Goal: Transaction & Acquisition: Purchase product/service

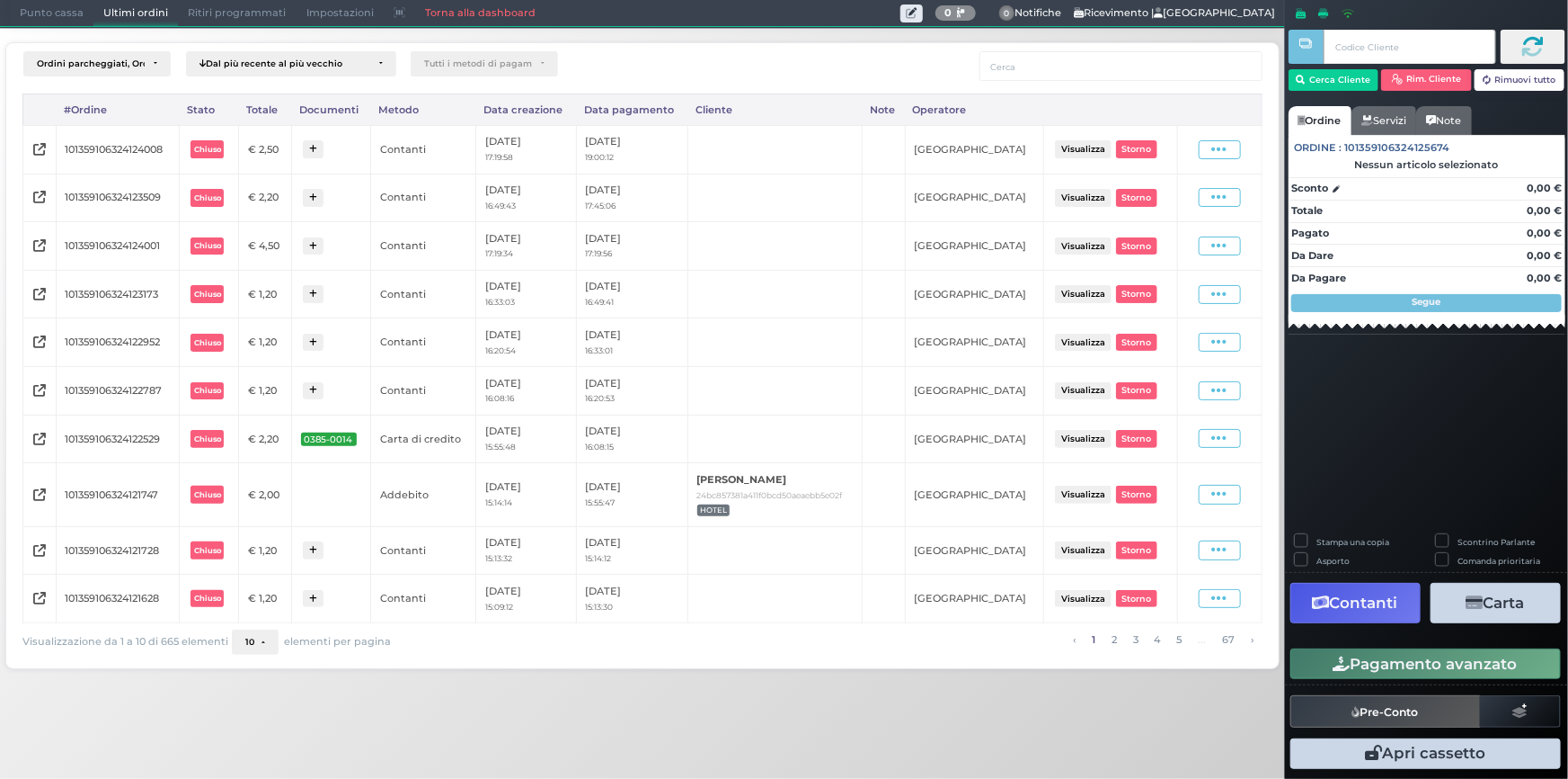
click at [57, 13] on span "Punto cassa" at bounding box center [52, 13] width 84 height 25
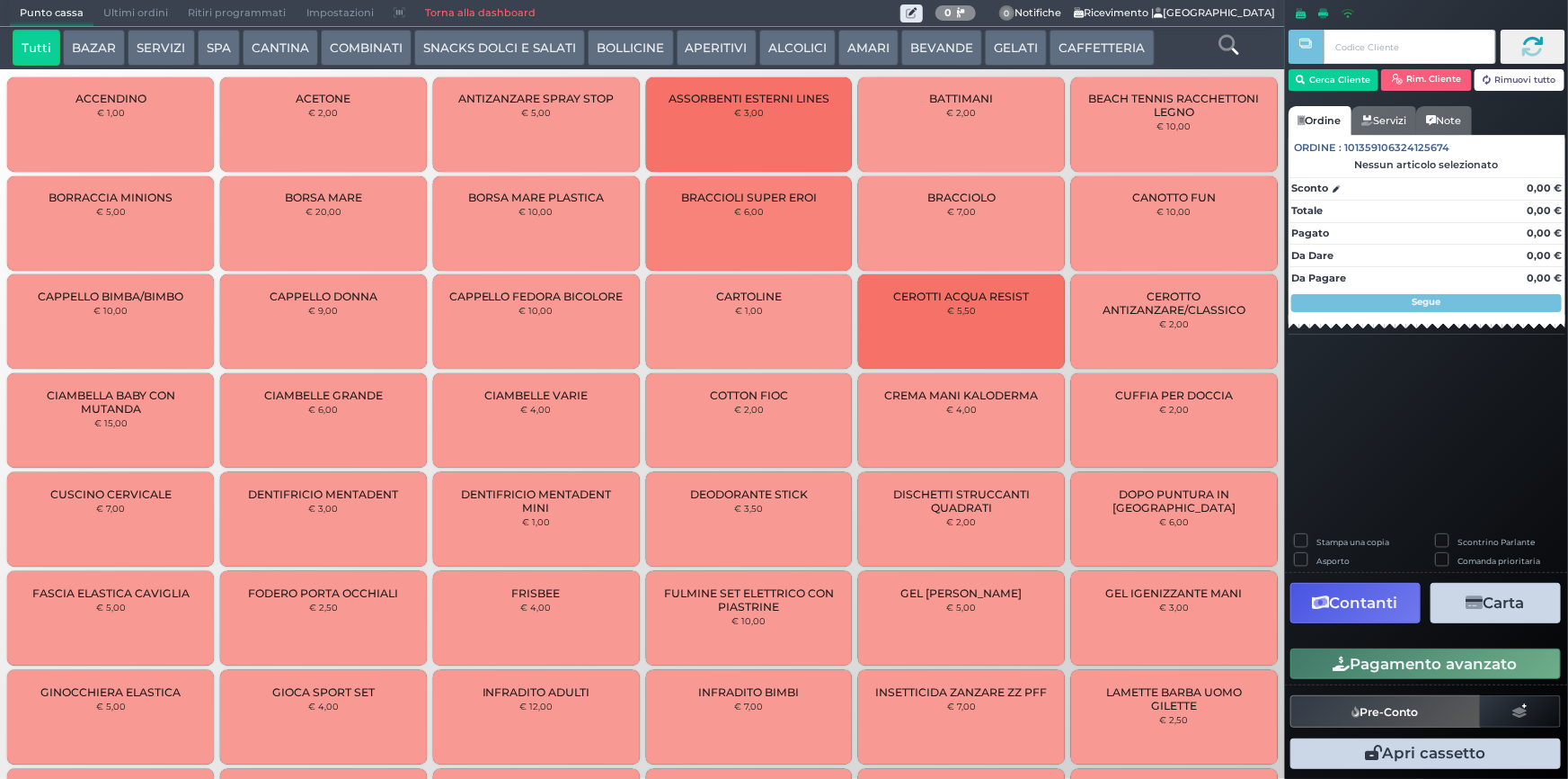
click at [840, 45] on button "AMARI" at bounding box center [868, 48] width 60 height 36
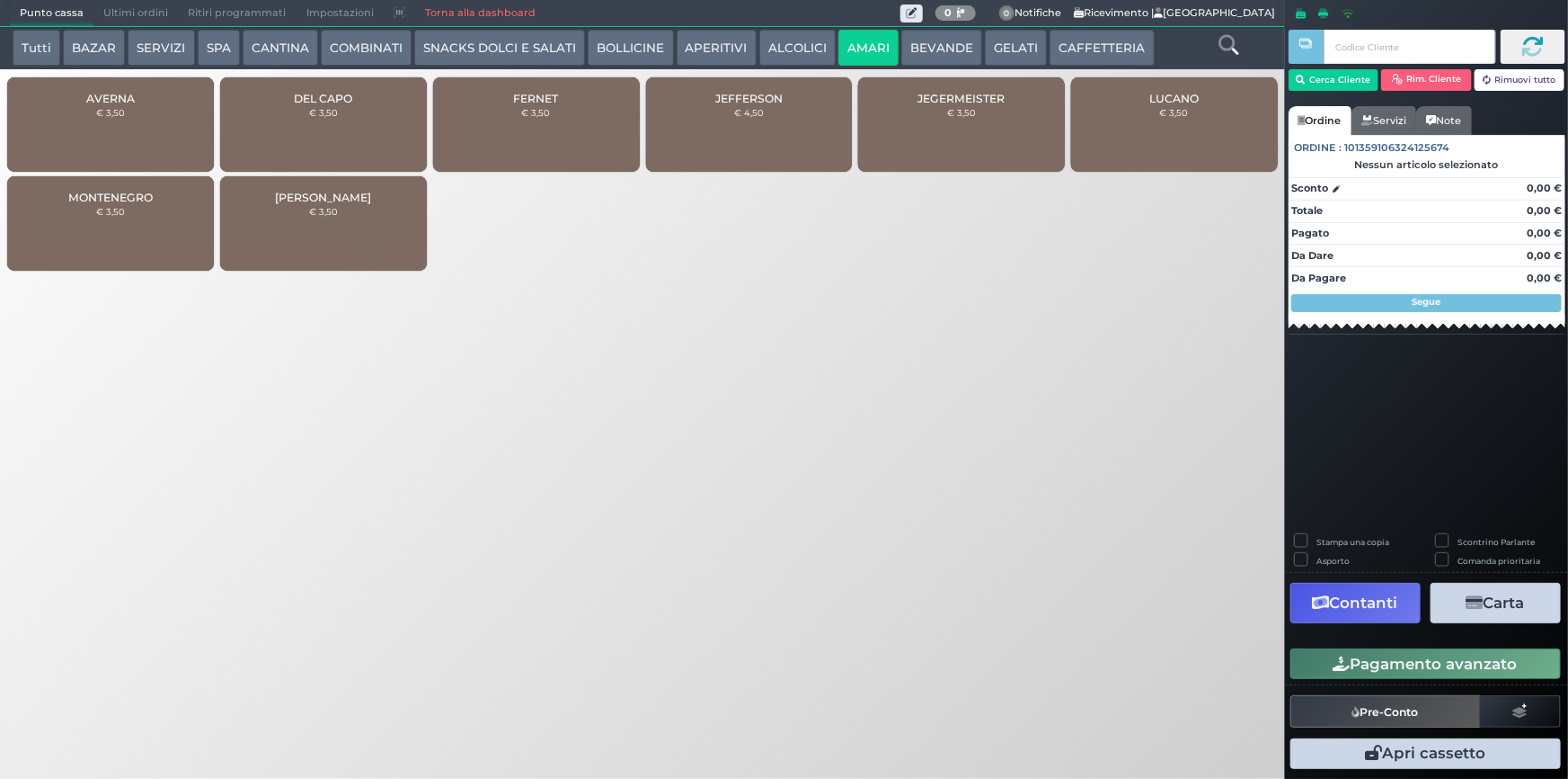
click at [327, 140] on div "DEL CAPO € 3,50" at bounding box center [323, 124] width 207 height 94
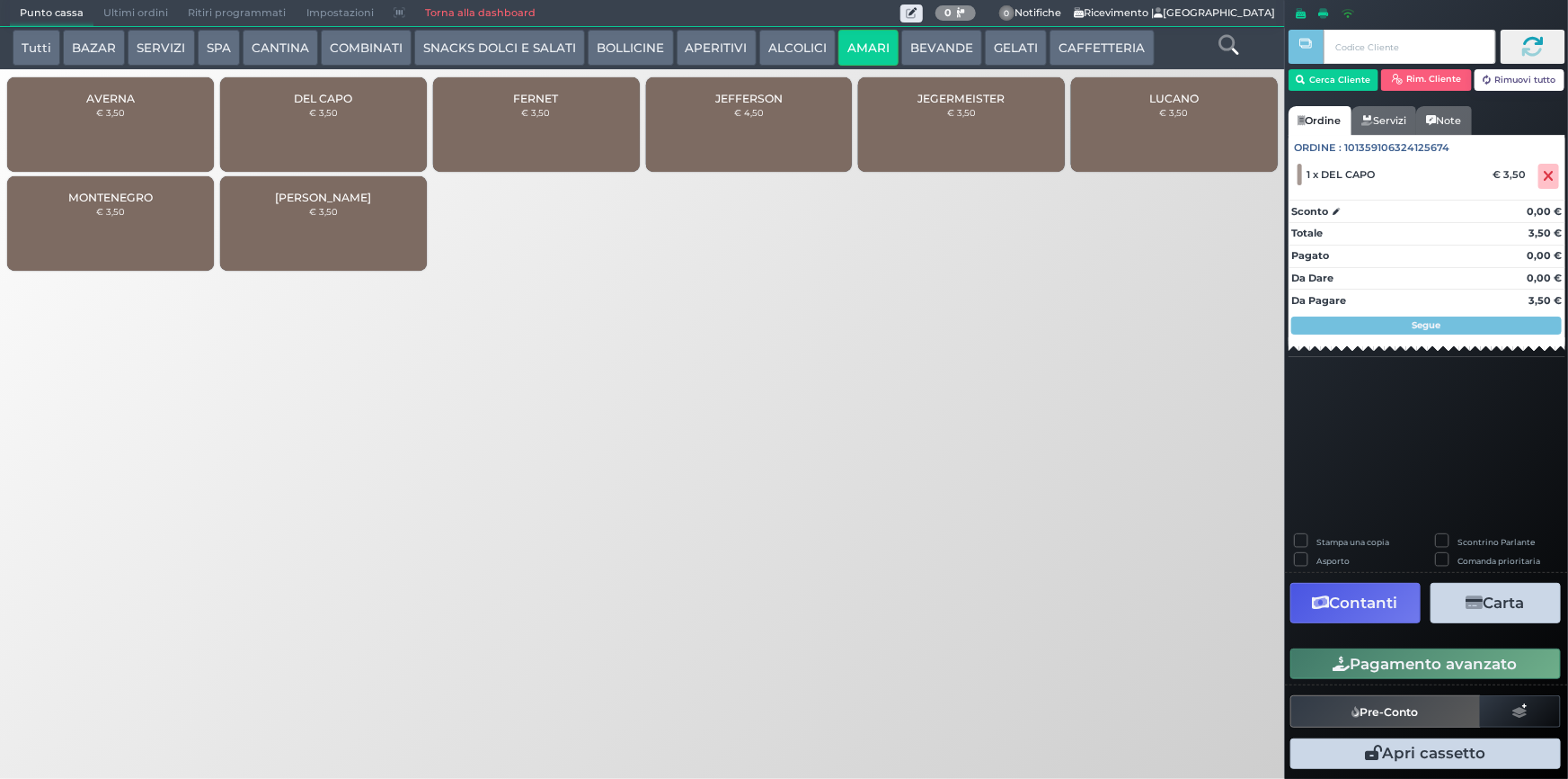
click at [1457, 672] on button "Pagamento avanzato" at bounding box center [1425, 663] width 271 height 31
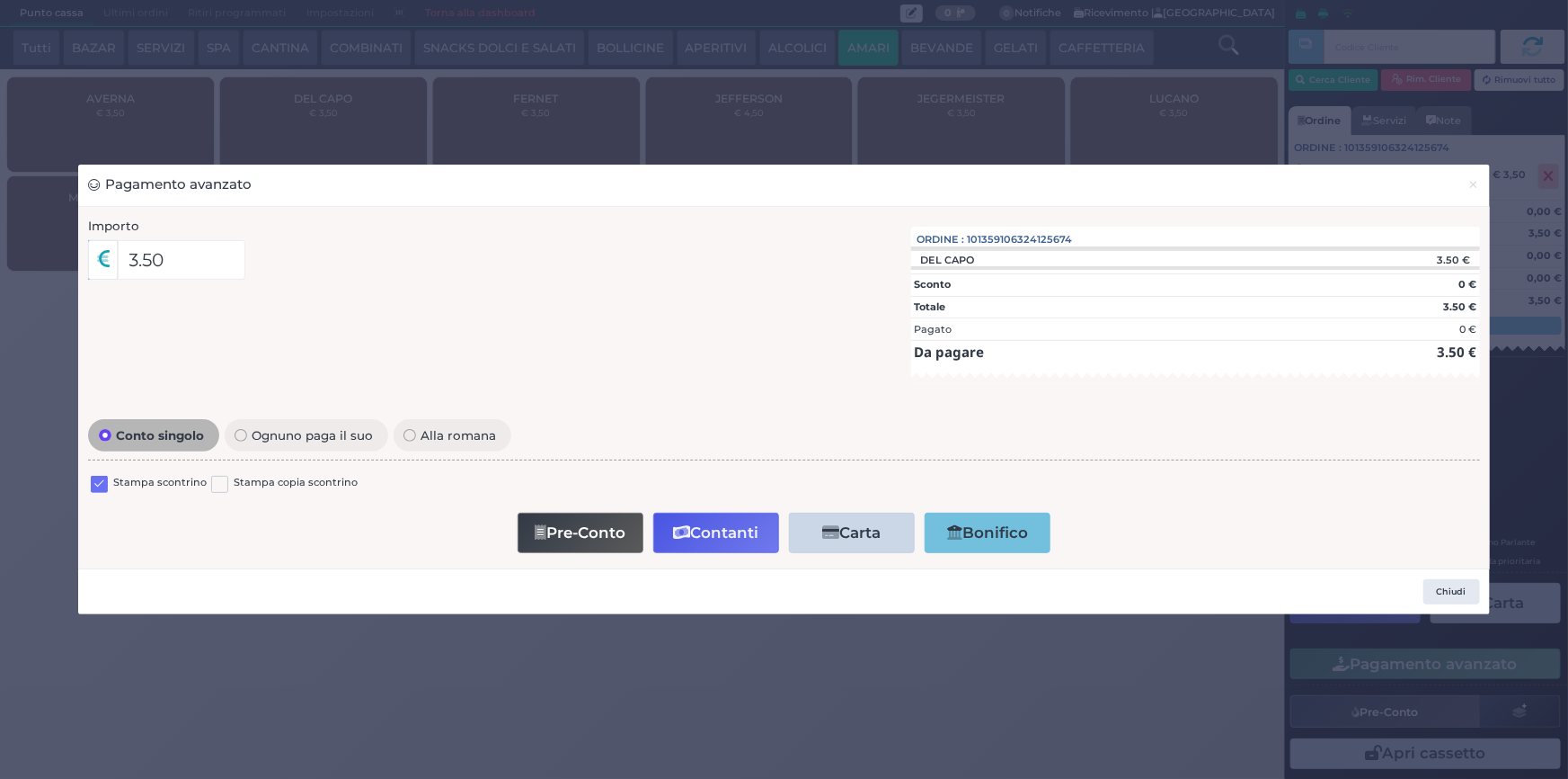
click at [97, 484] on label at bounding box center [99, 484] width 17 height 17
click at [0, 0] on input "checkbox" at bounding box center [0, 0] width 0 height 0
click at [744, 539] on button "Contanti" at bounding box center [717, 532] width 126 height 40
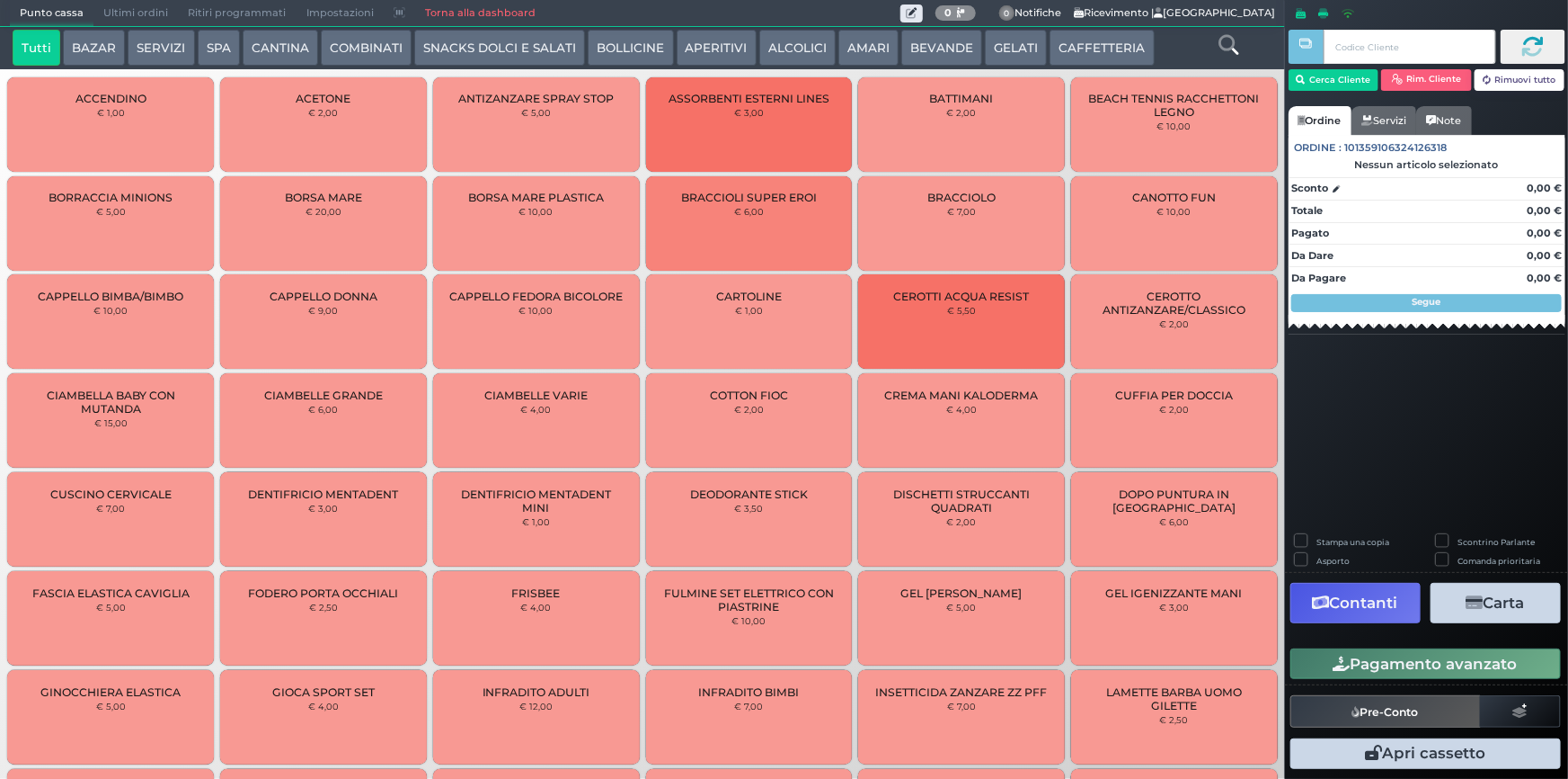
click at [157, 9] on span "Ultimi ordini" at bounding box center [136, 13] width 85 height 25
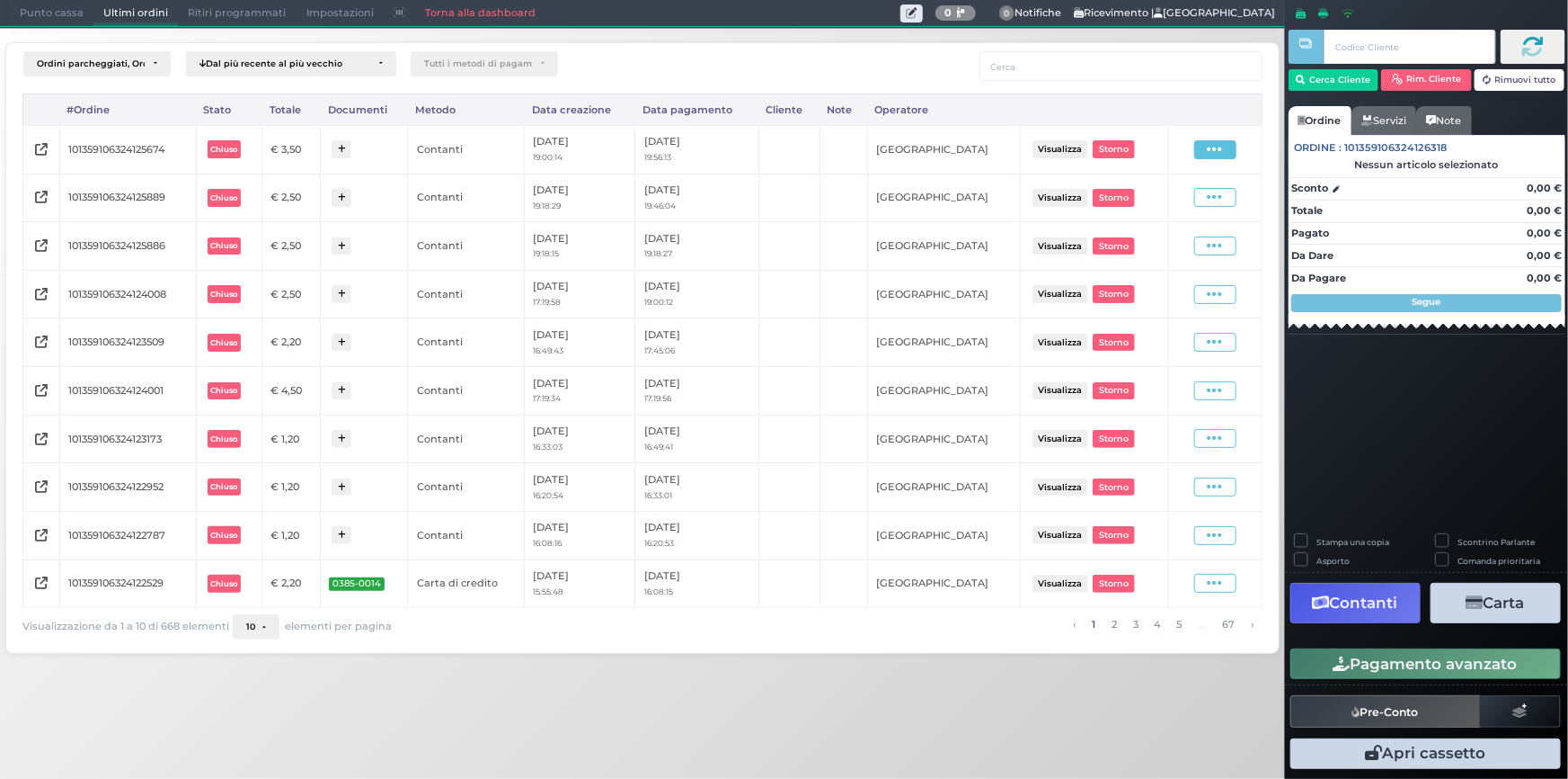
click at [1213, 148] on icon at bounding box center [1214, 149] width 15 height 17
click at [1196, 199] on span "Ristampa Pre-Conto" at bounding box center [1174, 201] width 74 height 31
click at [47, 18] on span "Punto cassa" at bounding box center [52, 13] width 84 height 25
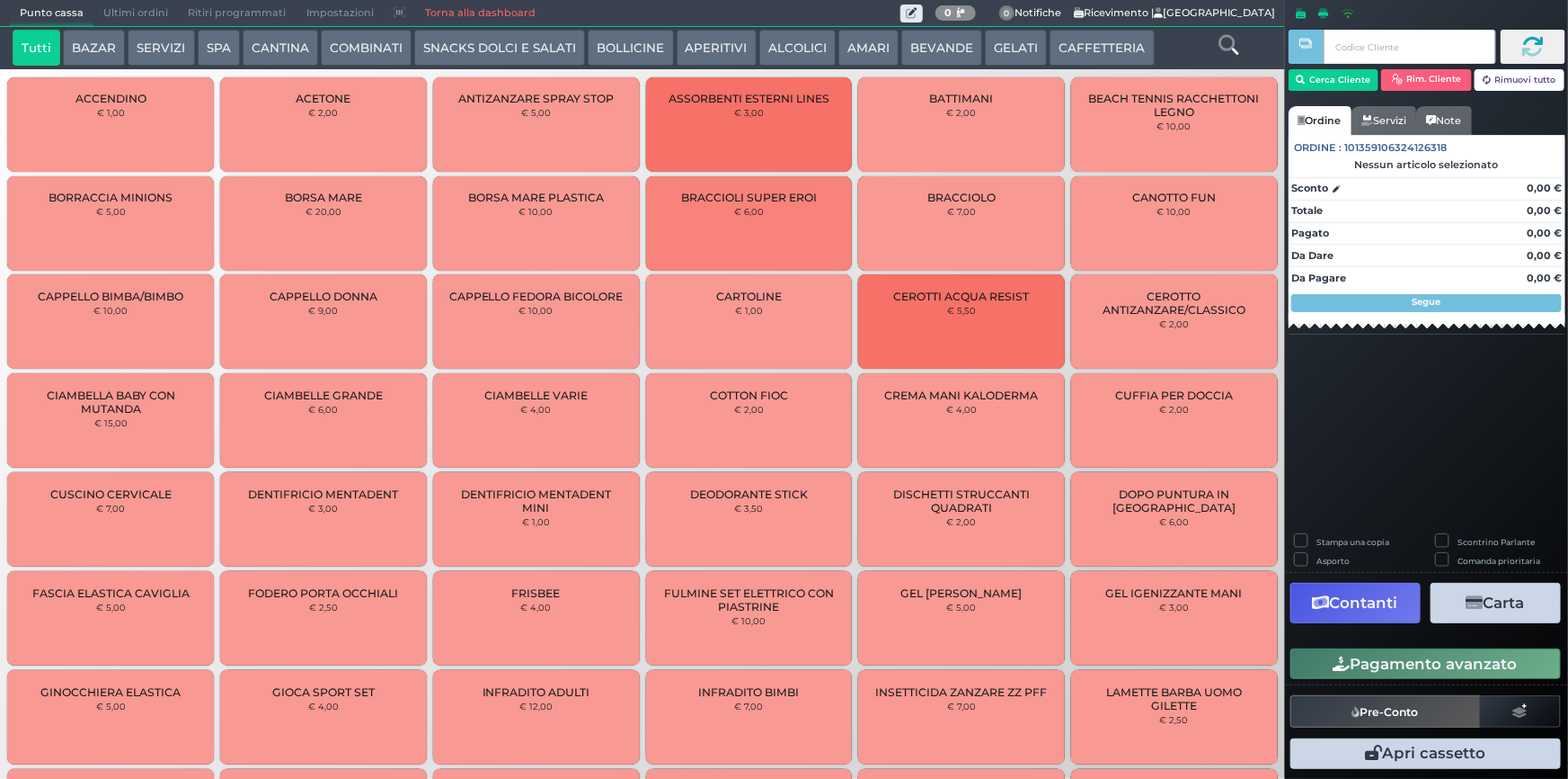
click at [146, 47] on button "SERVIZI" at bounding box center [161, 48] width 67 height 36
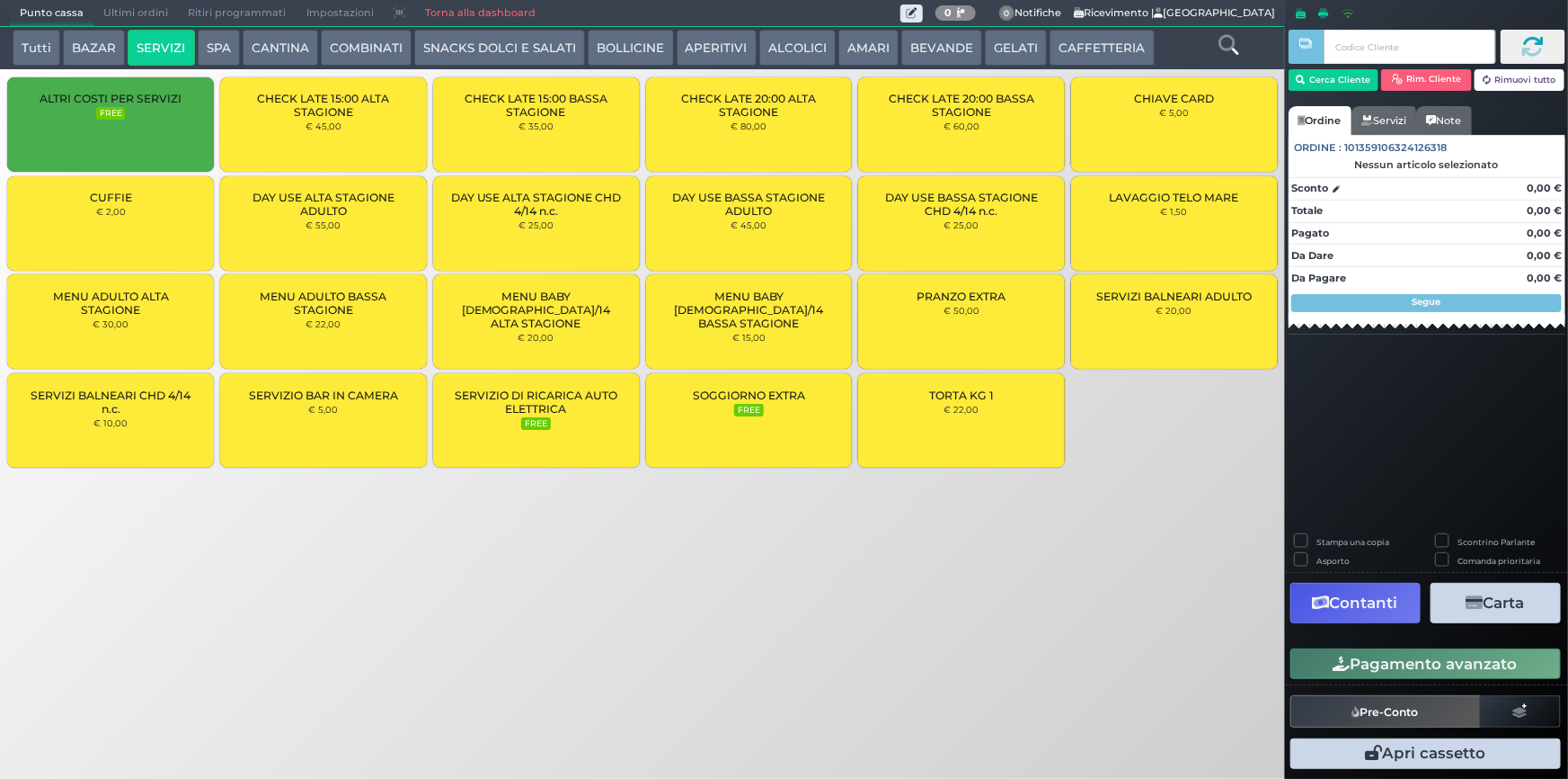
click at [323, 321] on small "€ 22,00" at bounding box center [323, 323] width 35 height 11
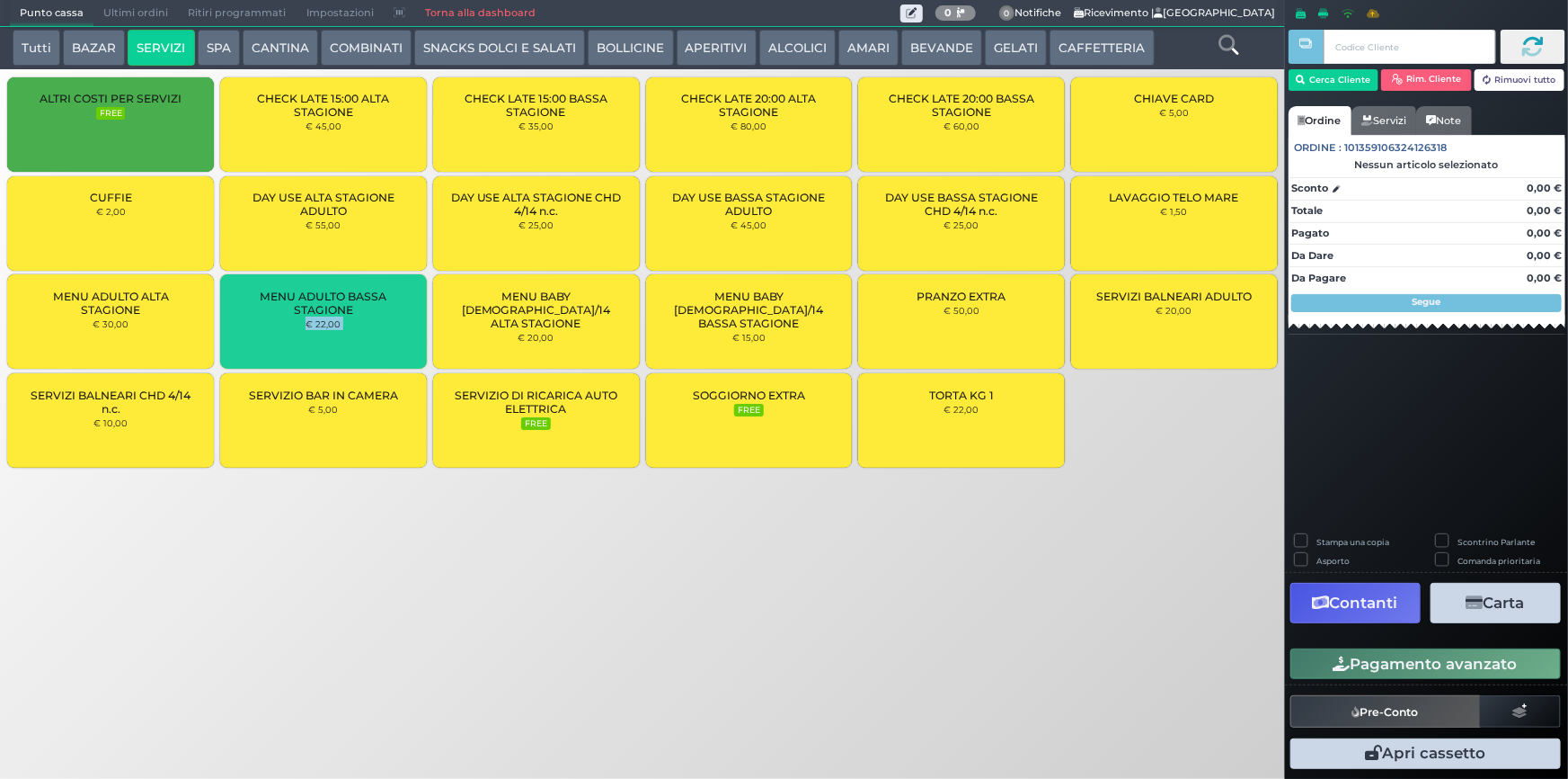
click at [323, 321] on small "€ 22,00" at bounding box center [323, 323] width 35 height 11
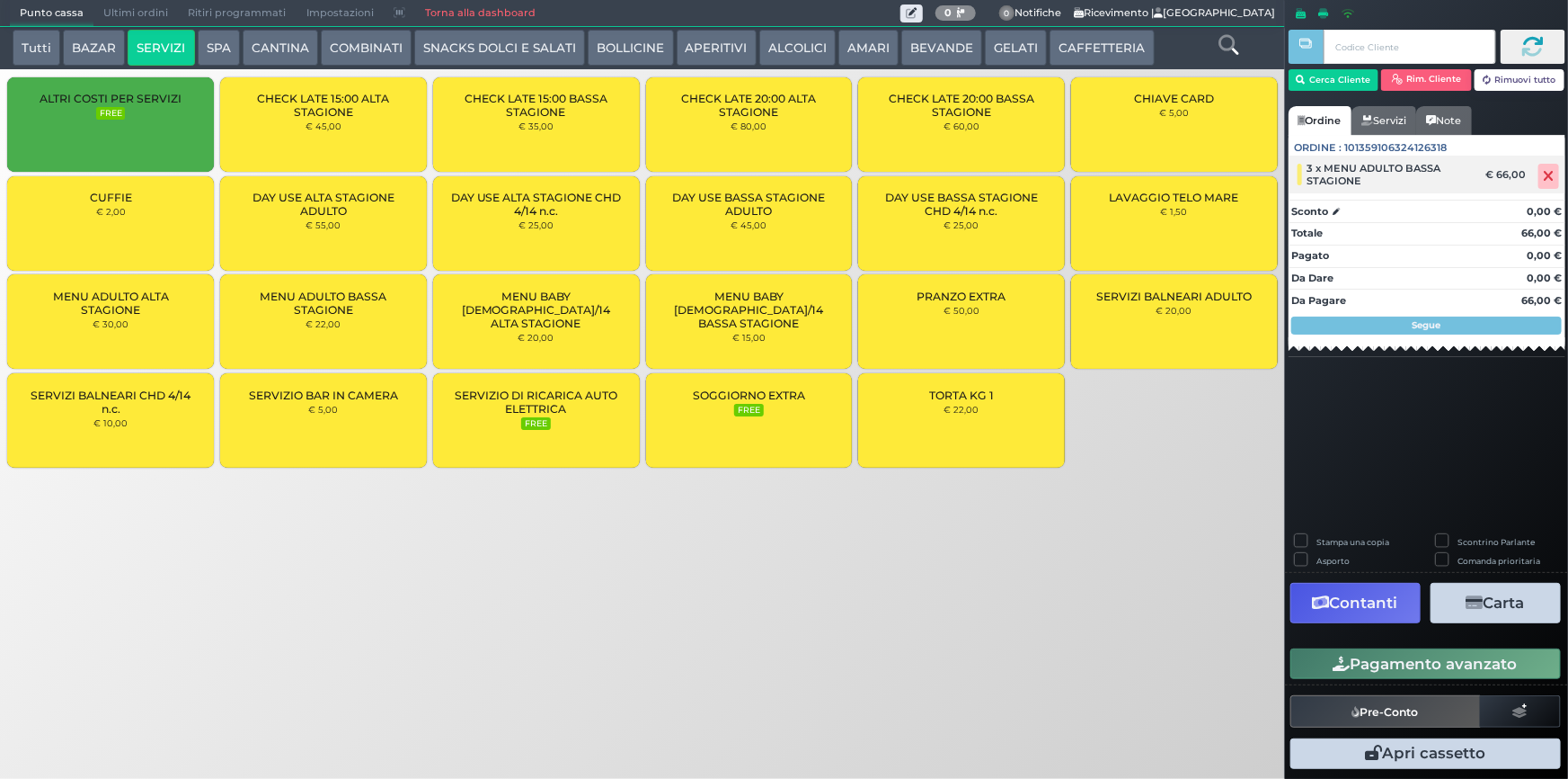
click at [1554, 177] on span at bounding box center [1548, 176] width 21 height 25
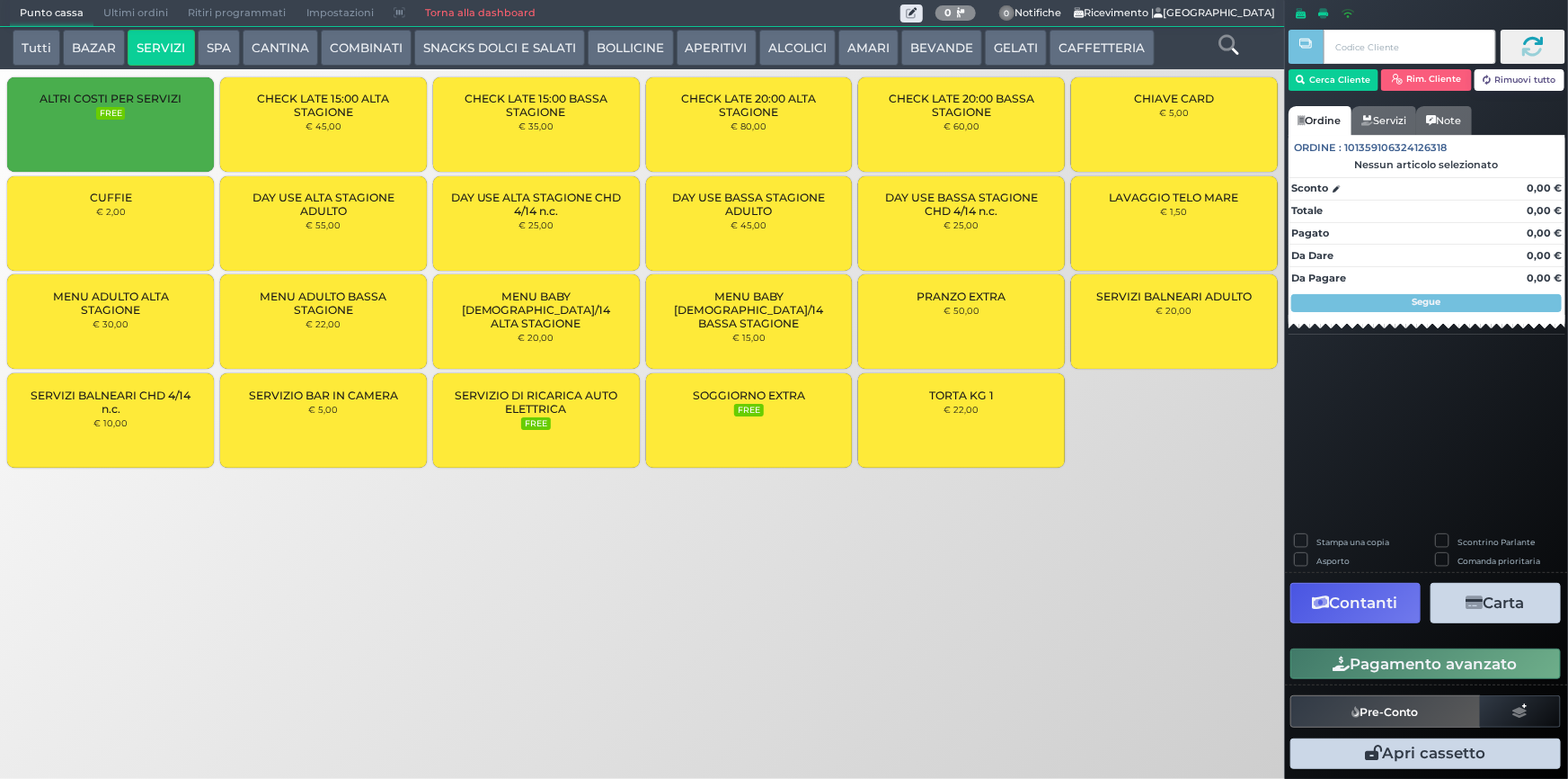
click at [347, 320] on div "MENU ADULTO BASSA STAGIONE € 22,00" at bounding box center [323, 321] width 207 height 94
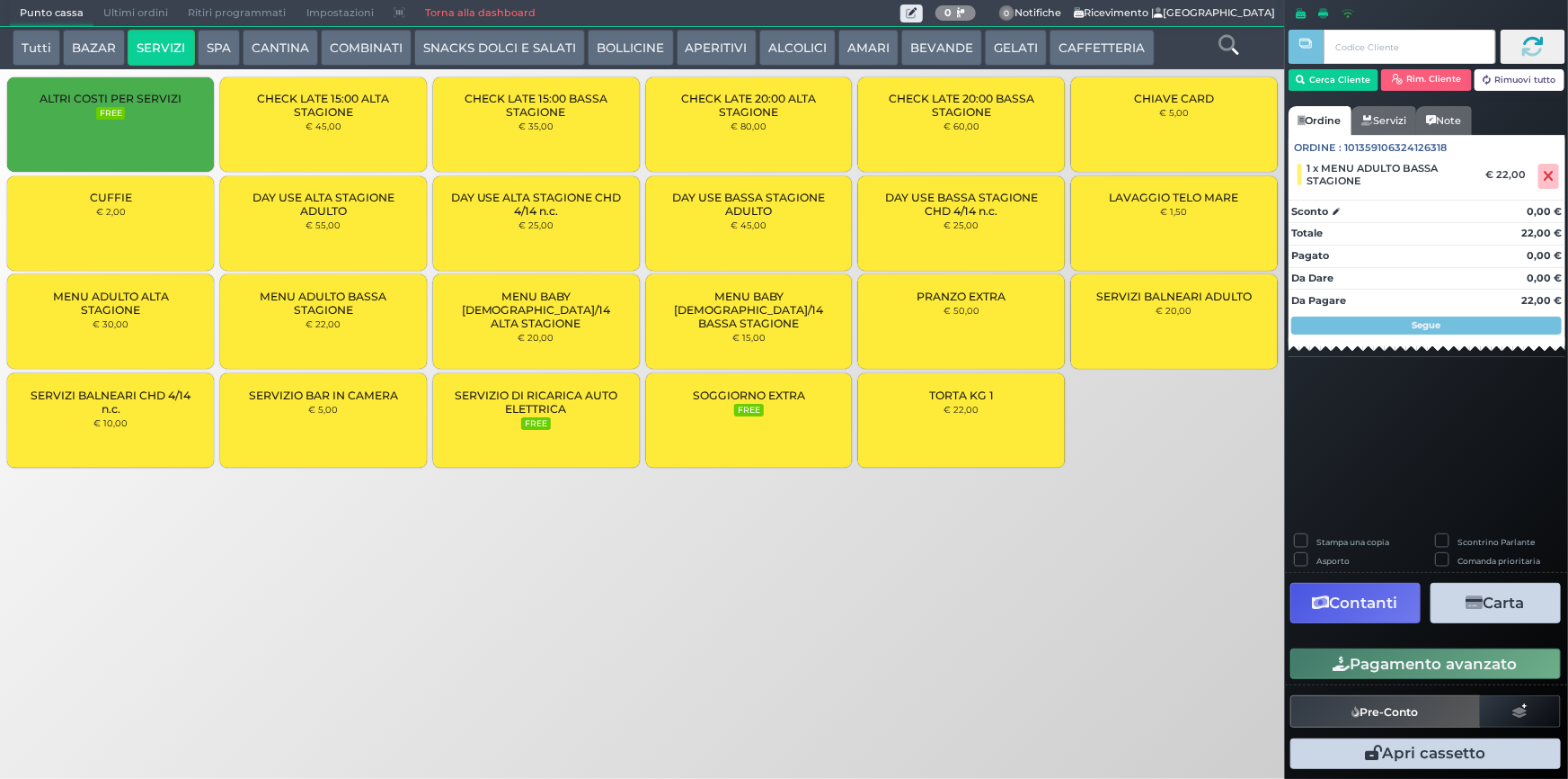
click at [1414, 673] on button "Pagamento avanzato" at bounding box center [1425, 663] width 271 height 31
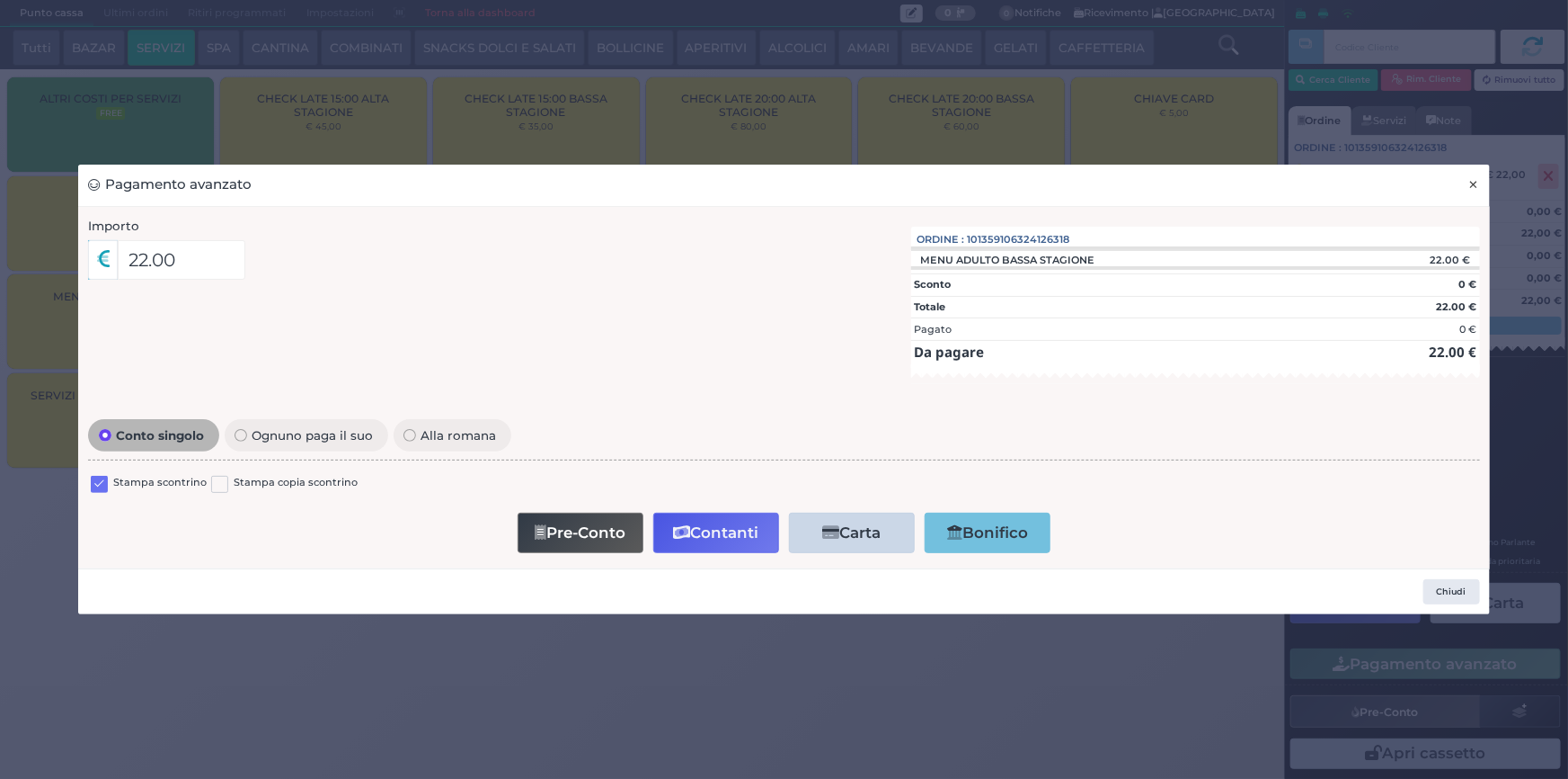
click at [1473, 189] on span "×" at bounding box center [1474, 184] width 12 height 20
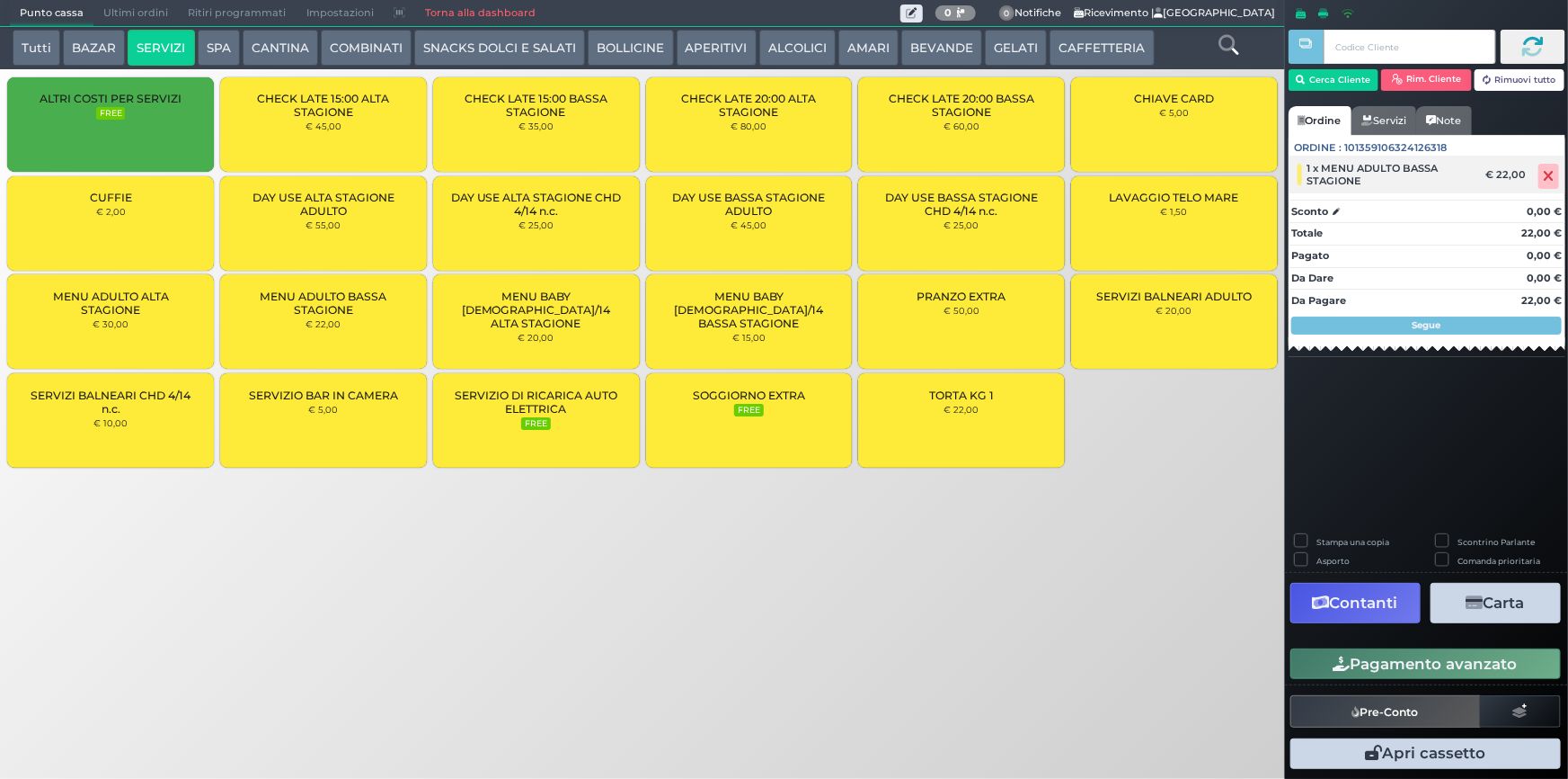
click at [1554, 179] on span at bounding box center [1548, 176] width 21 height 25
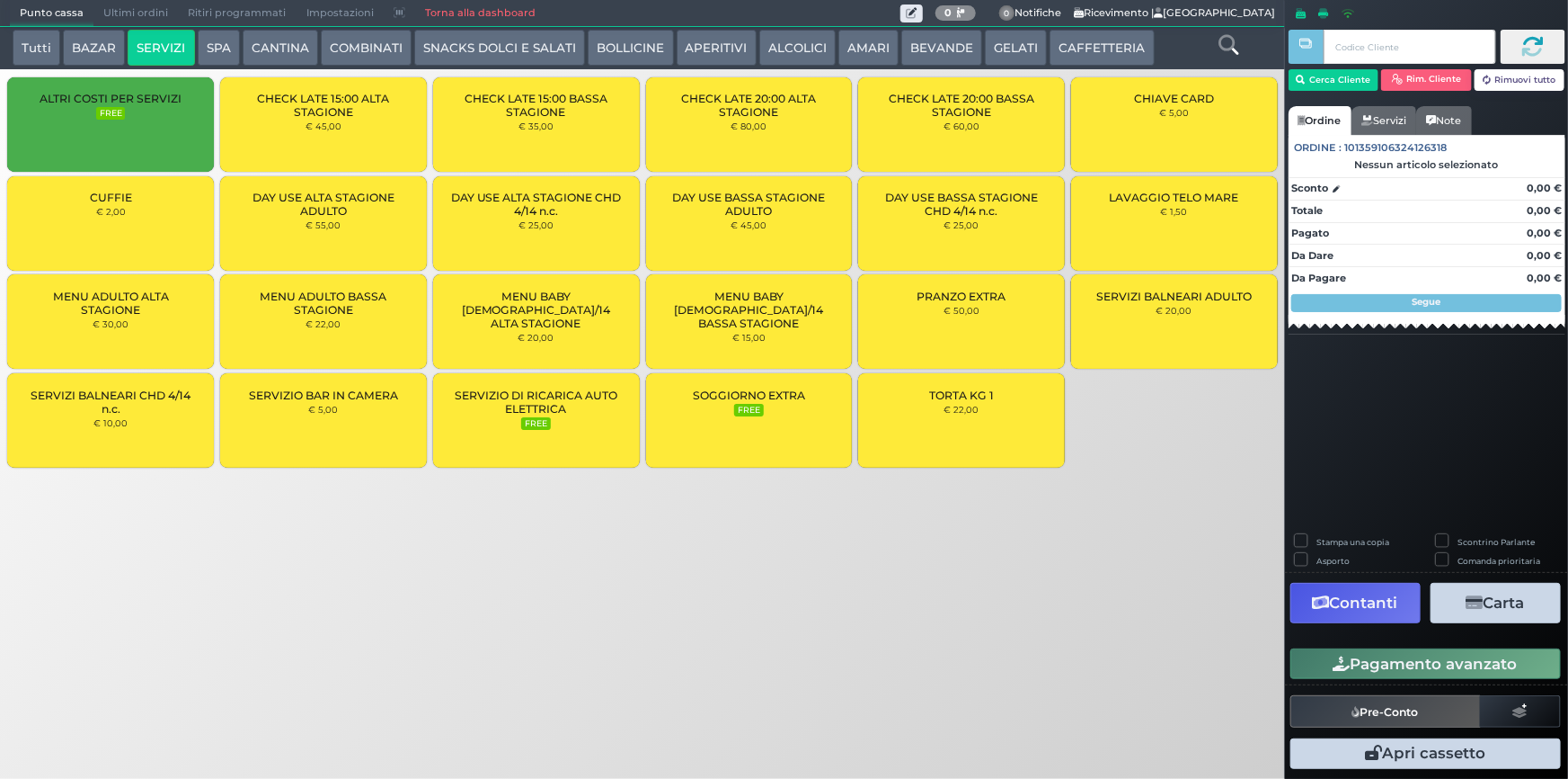
click at [315, 320] on small "€ 22,00" at bounding box center [323, 323] width 35 height 11
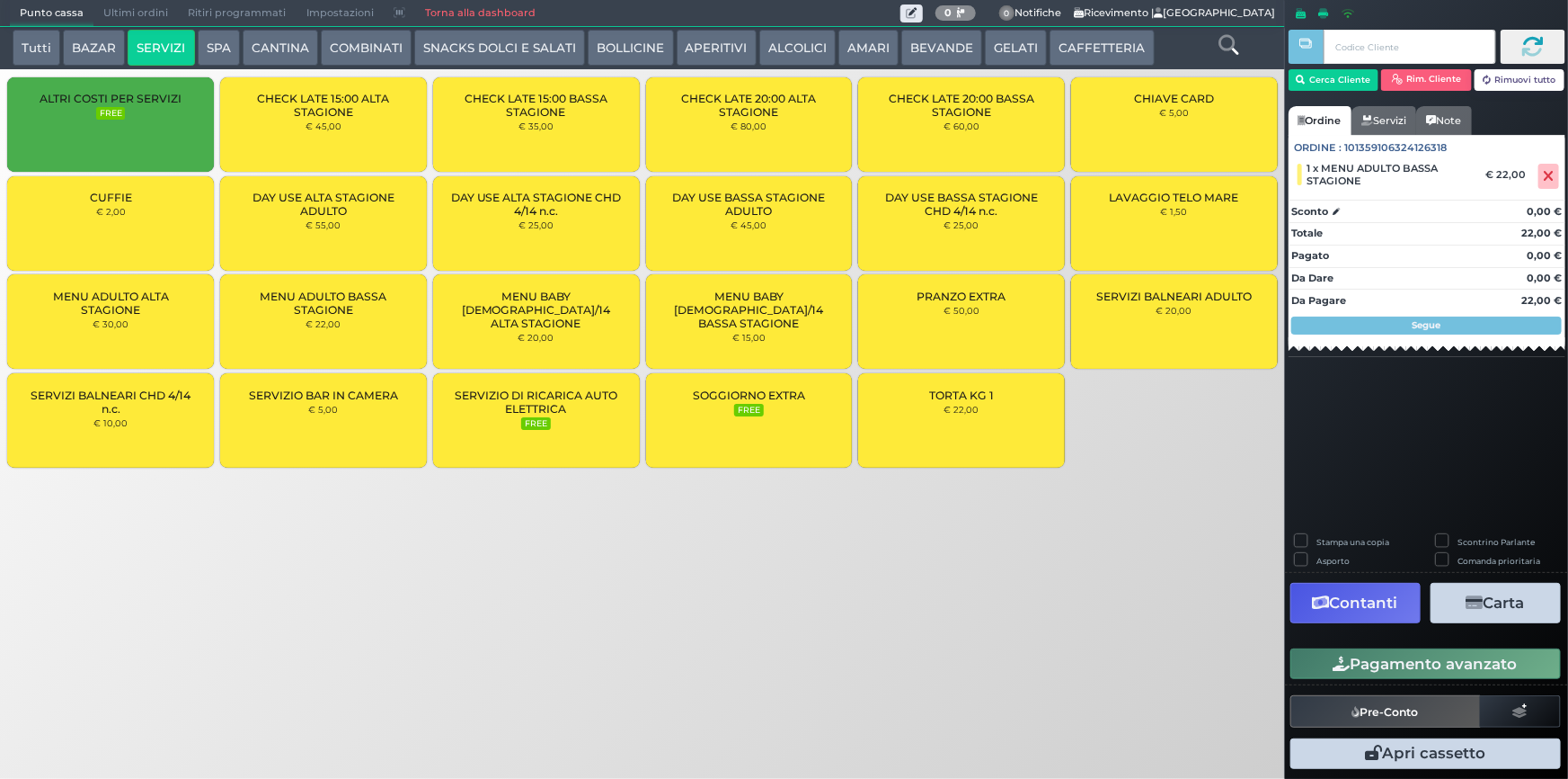
click at [1316, 542] on label "Stampa una copia" at bounding box center [1352, 542] width 73 height 12
checkbox input "true"
click at [1506, 605] on button "Carta" at bounding box center [1495, 603] width 130 height 40
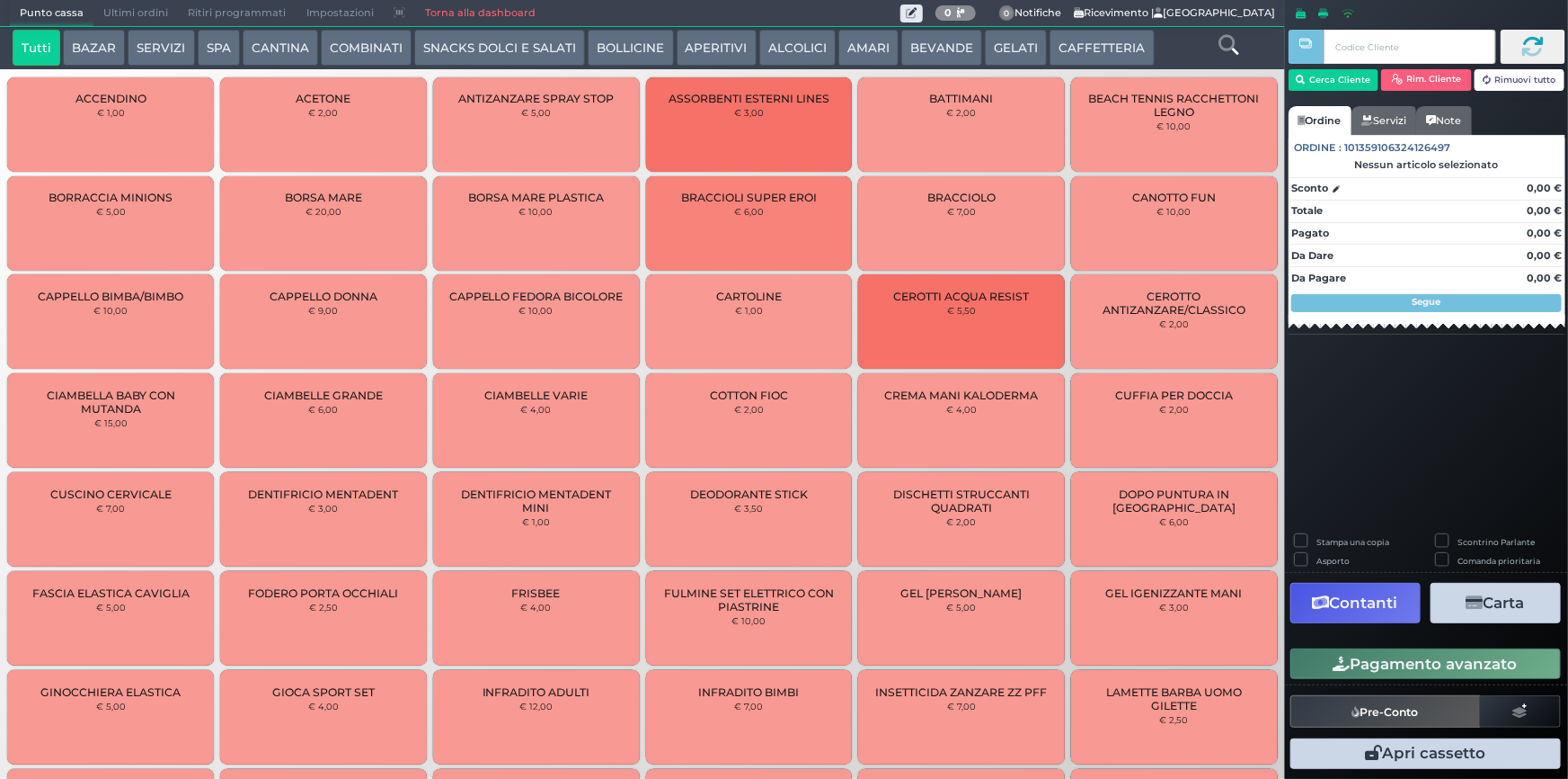
click at [178, 50] on button "SERVIZI" at bounding box center [161, 48] width 67 height 36
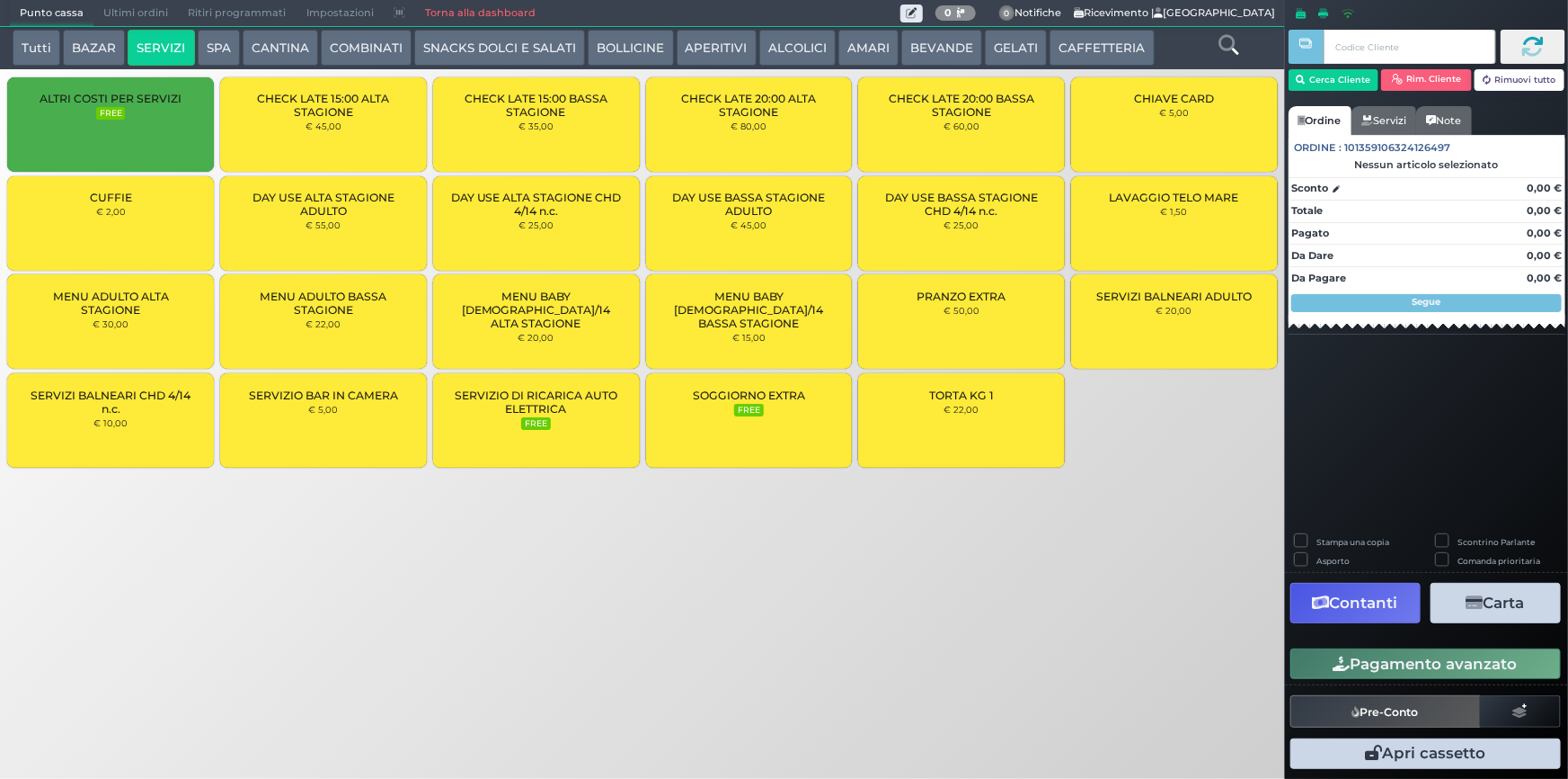
click at [324, 323] on small "€ 22,00" at bounding box center [323, 323] width 35 height 11
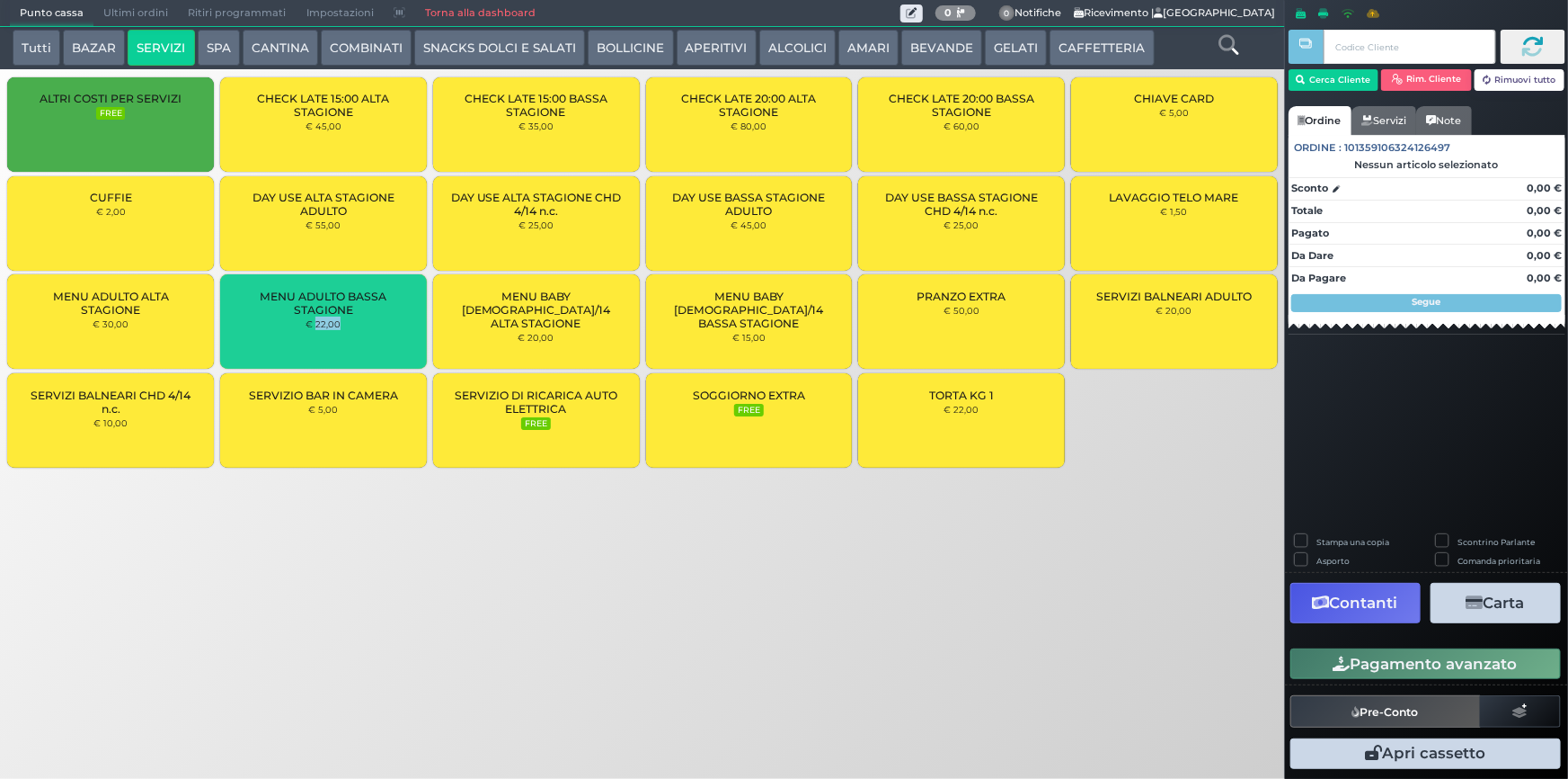
click at [324, 323] on small "€ 22,00" at bounding box center [323, 323] width 35 height 11
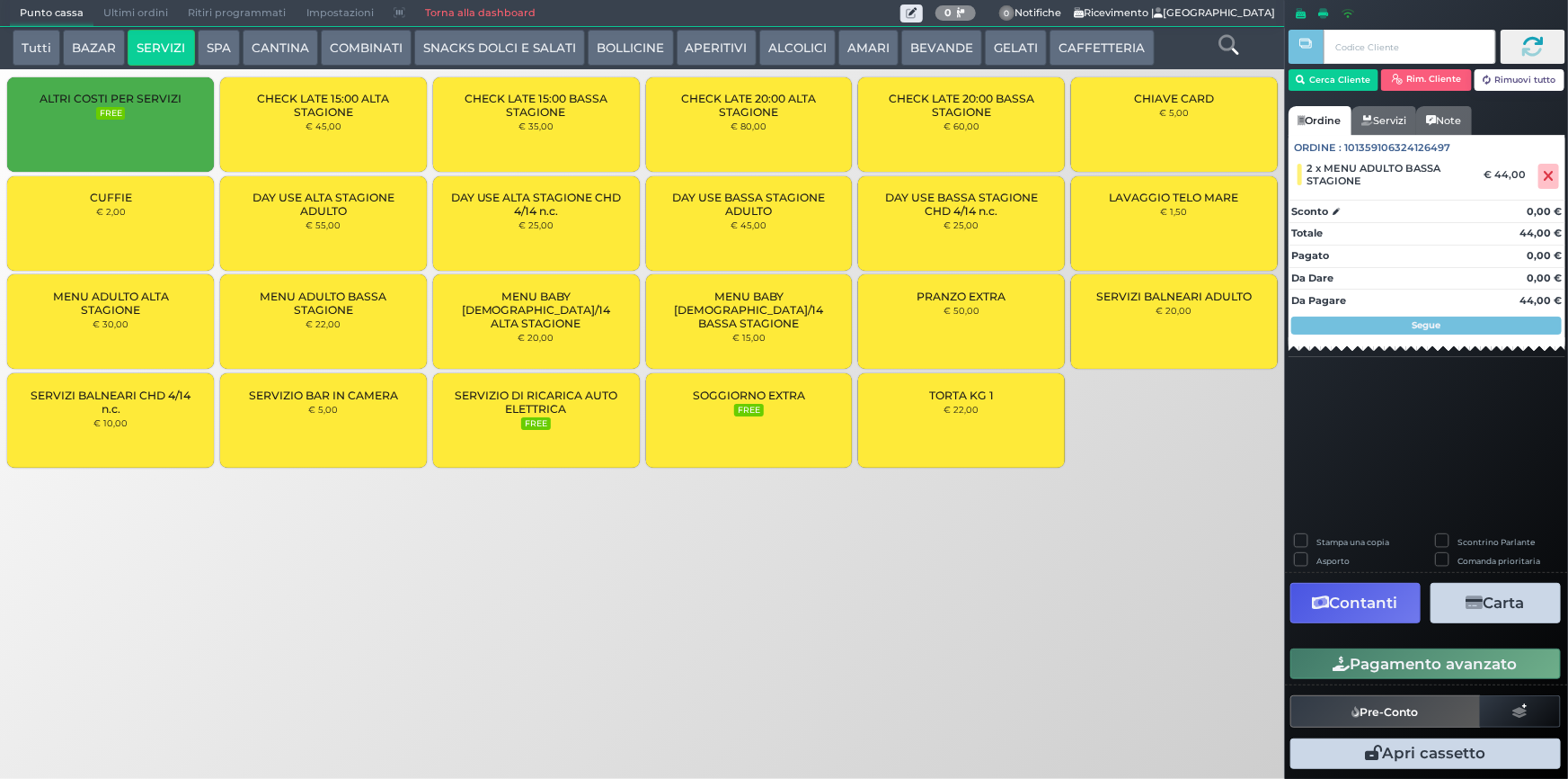
click at [1316, 539] on label "Stampa una copia" at bounding box center [1352, 542] width 73 height 12
checkbox input "true"
click at [1506, 598] on button "Carta" at bounding box center [1495, 603] width 130 height 40
